Goal: Information Seeking & Learning: Learn about a topic

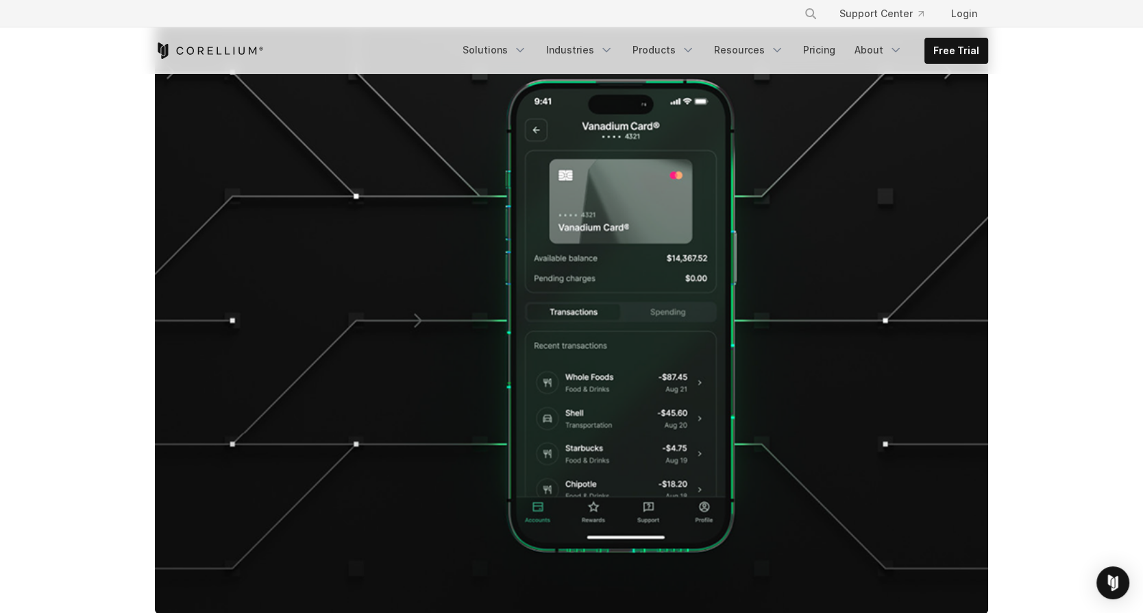
scroll to position [365, 0]
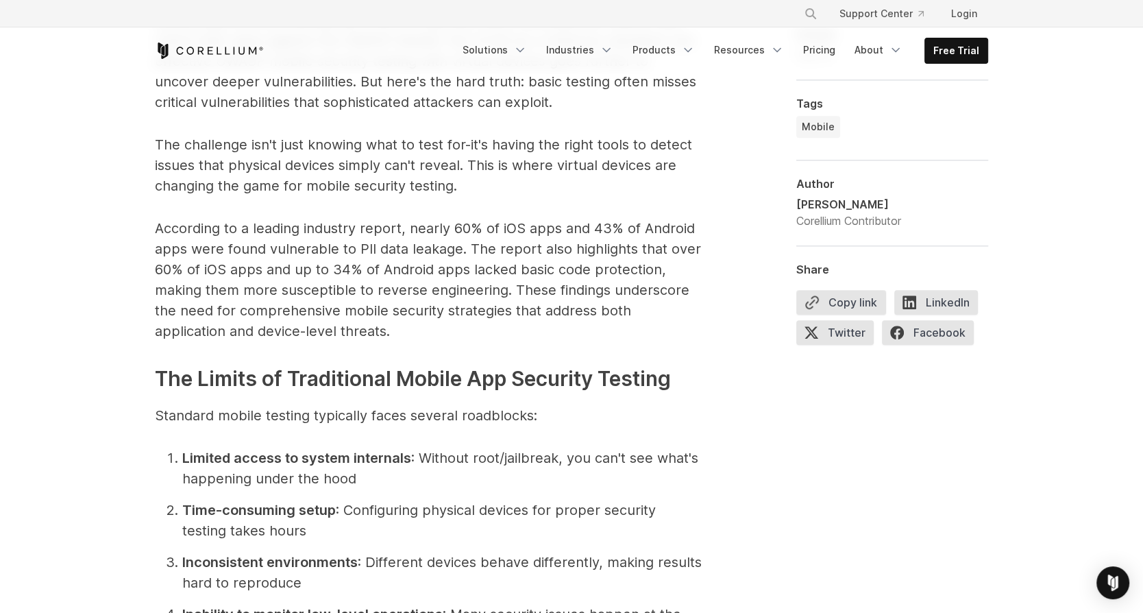
scroll to position [989, 0]
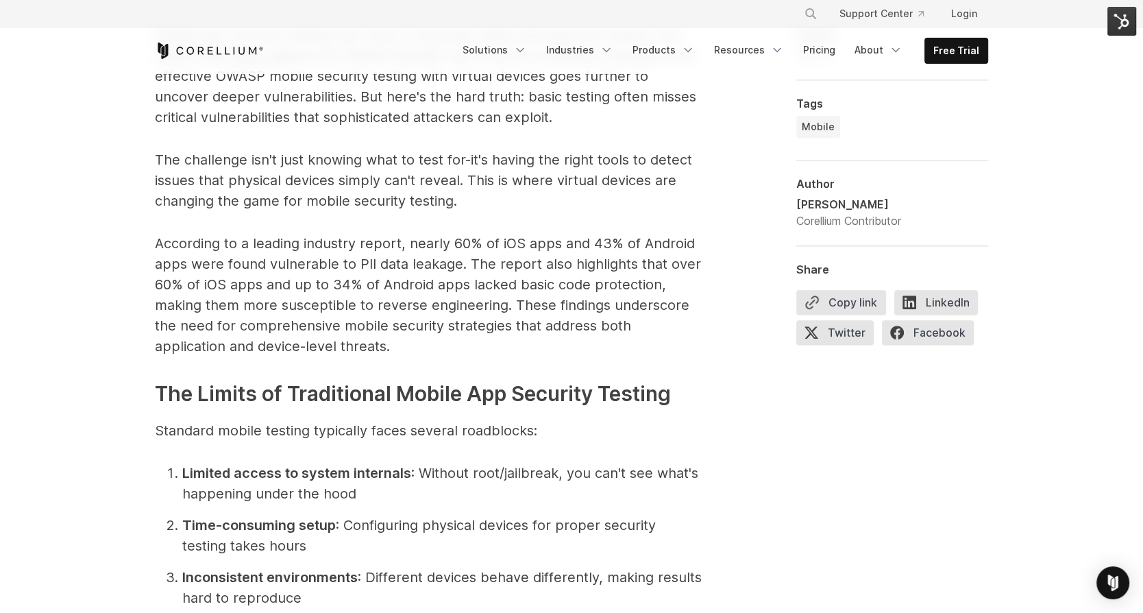
click at [1119, 21] on img at bounding box center [1122, 21] width 29 height 29
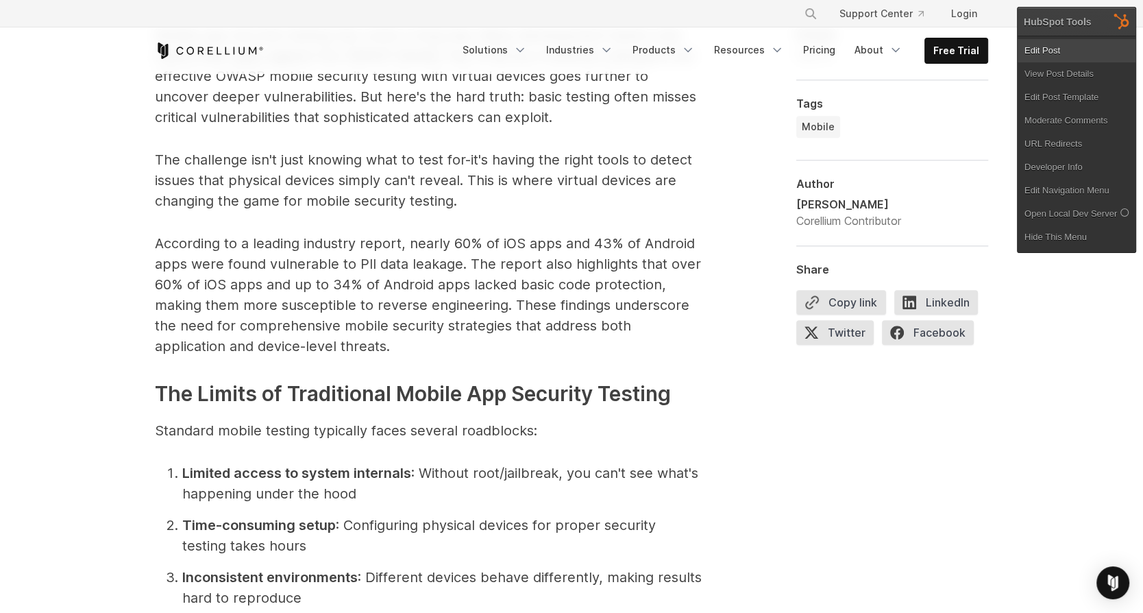
click at [1033, 49] on link "Edit Post" at bounding box center [1077, 50] width 118 height 23
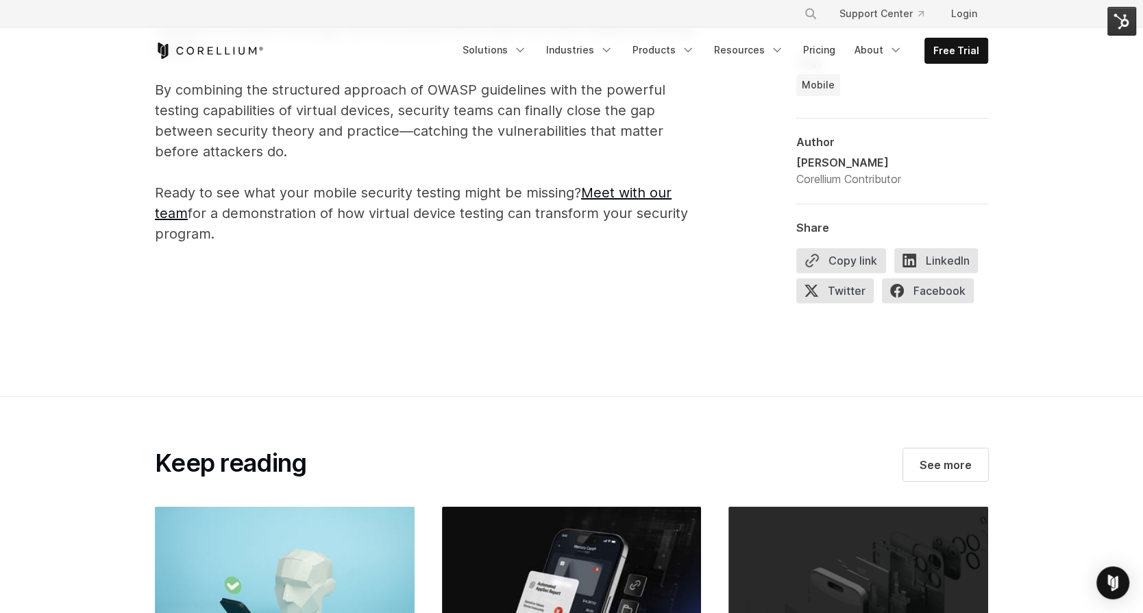
scroll to position [4760, 0]
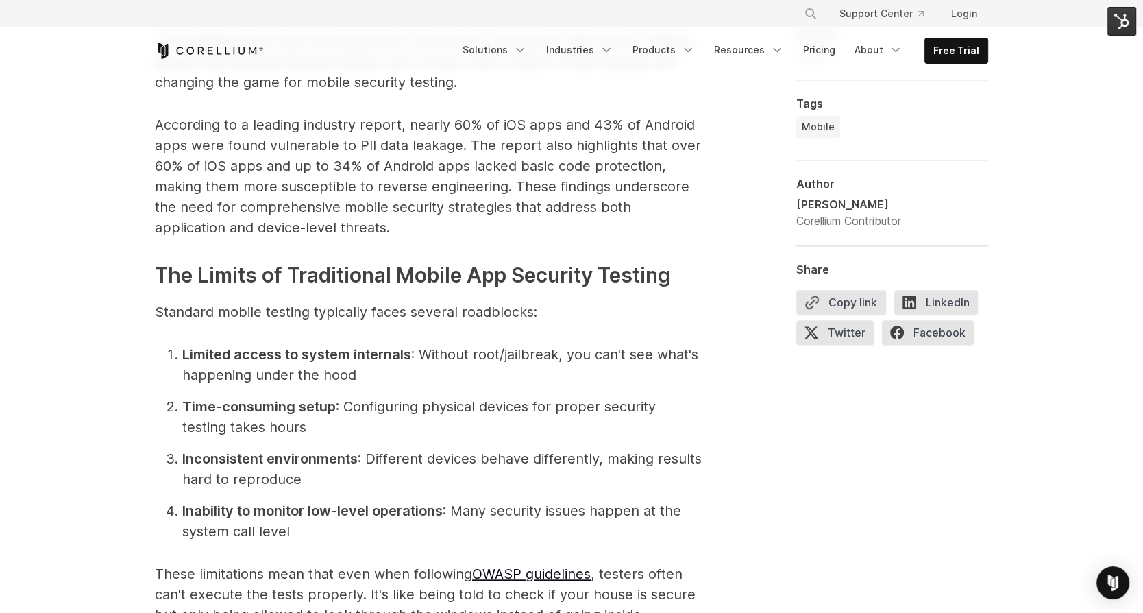
scroll to position [1114, 0]
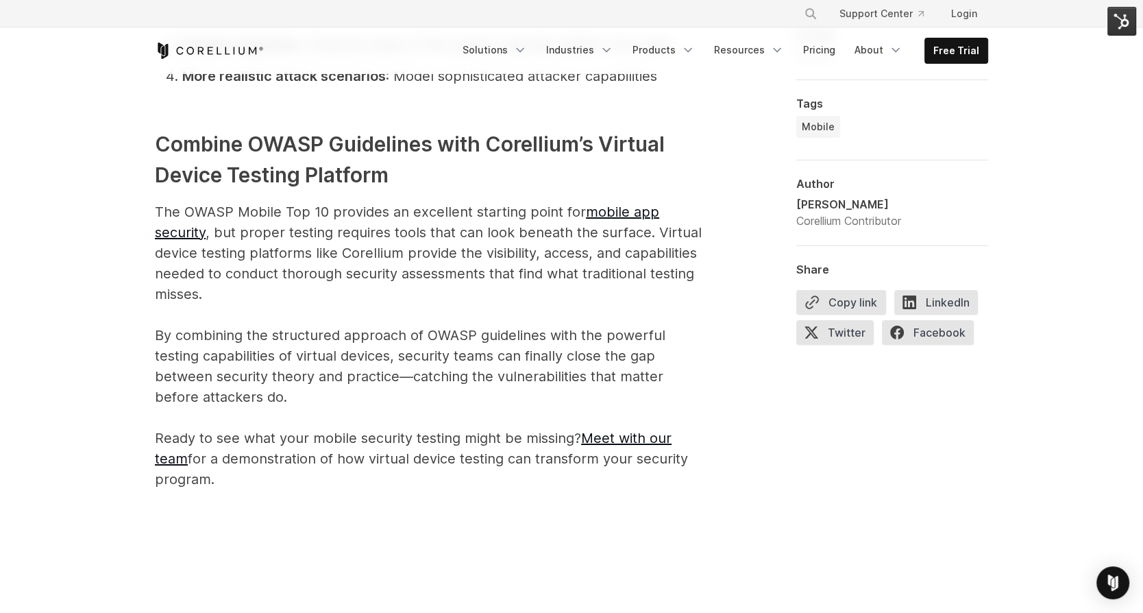
scroll to position [4675, 0]
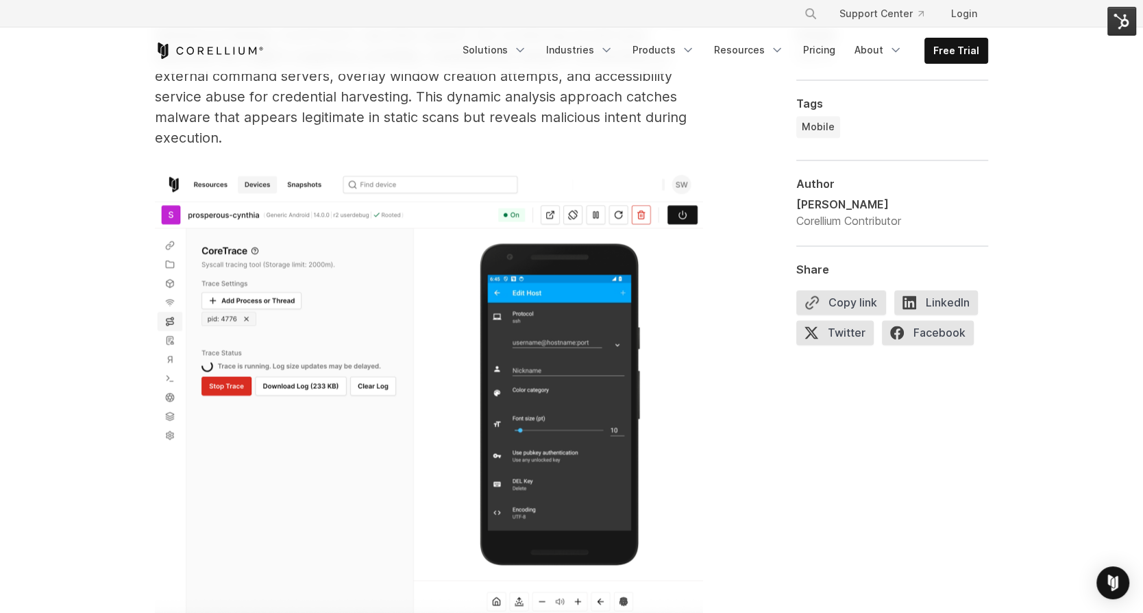
scroll to position [1631, 0]
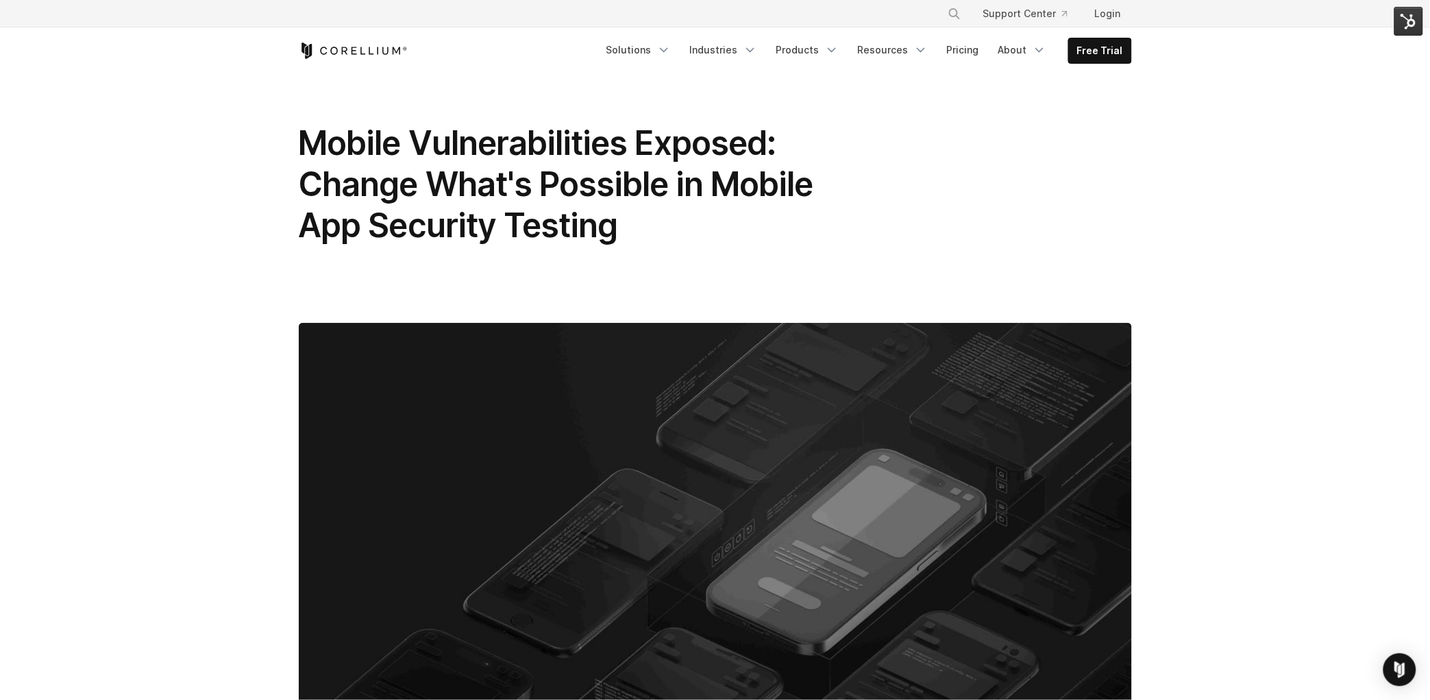
scroll to position [19, 0]
